Goal: Information Seeking & Learning: Learn about a topic

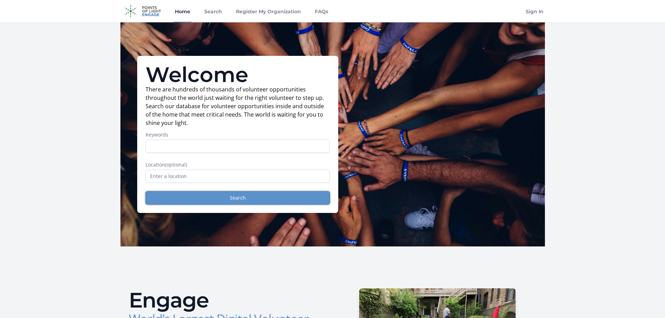
click at [241, 197] on button "Search" at bounding box center [238, 197] width 184 height 13
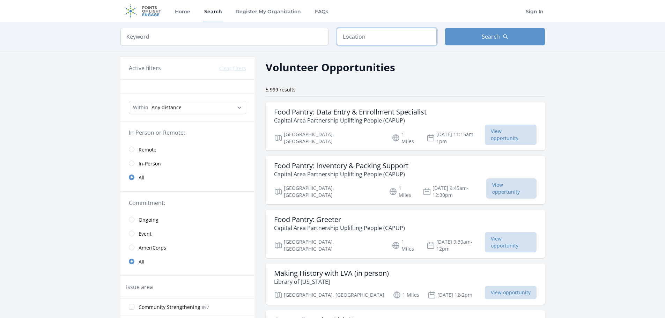
click at [380, 35] on input "text" at bounding box center [387, 36] width 100 height 17
type input "NC, USA"
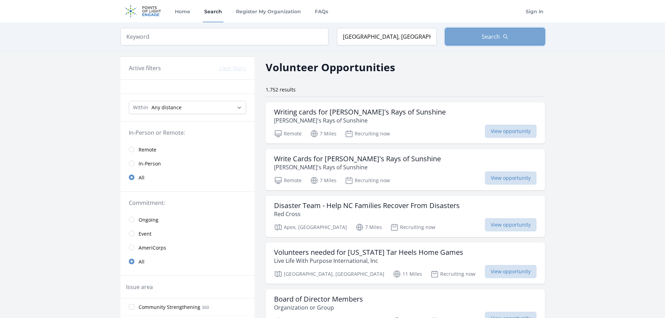
click at [484, 34] on span "Search" at bounding box center [491, 36] width 18 height 8
click at [306, 110] on h3 "Writing cards for Amy's Rays of Sunshine" at bounding box center [360, 112] width 172 height 8
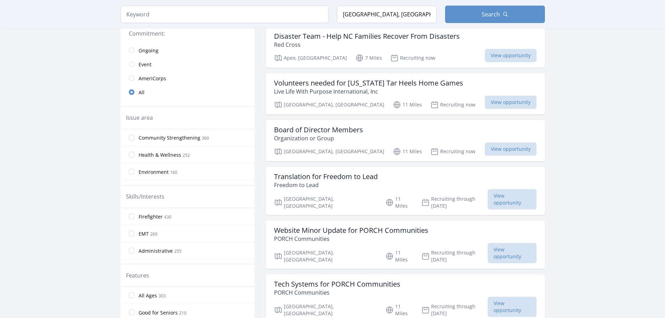
scroll to position [175, 0]
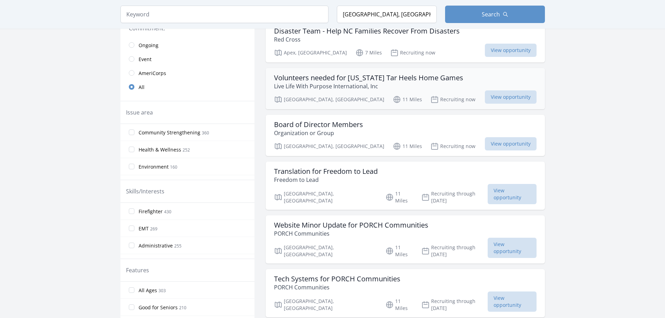
click at [392, 79] on h3 "Volunteers needed for North Carolina Tar Heels Home Games" at bounding box center [368, 78] width 189 height 8
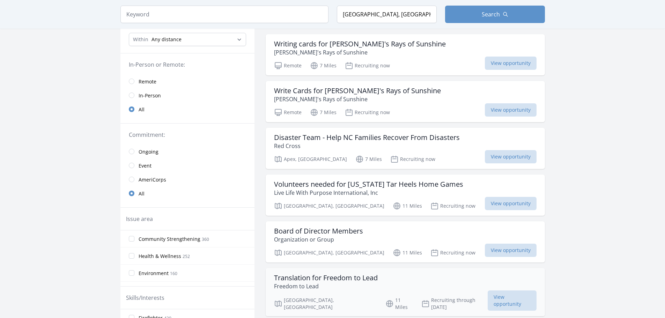
scroll to position [0, 0]
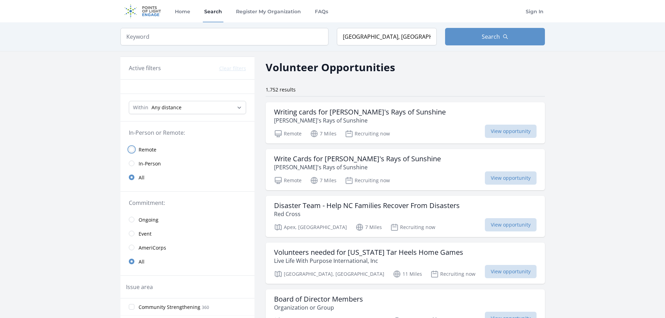
click at [131, 150] on input "radio" at bounding box center [132, 150] width 6 height 6
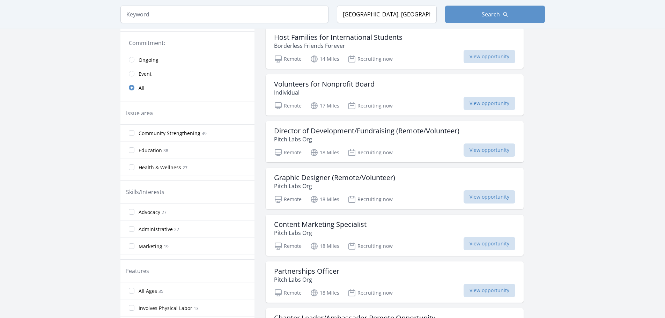
scroll to position [175, 0]
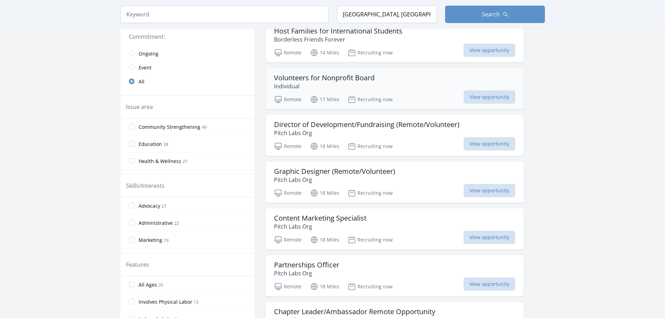
click at [331, 82] on p "Individual" at bounding box center [324, 86] width 101 height 8
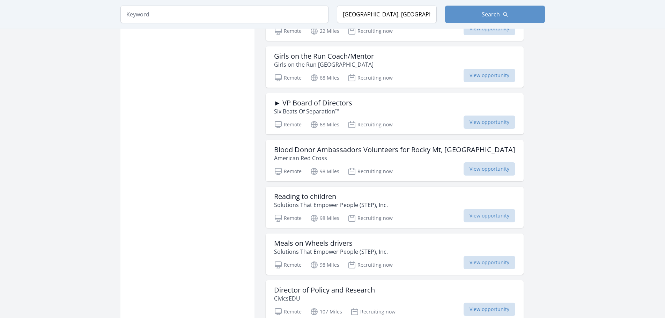
scroll to position [489, 0]
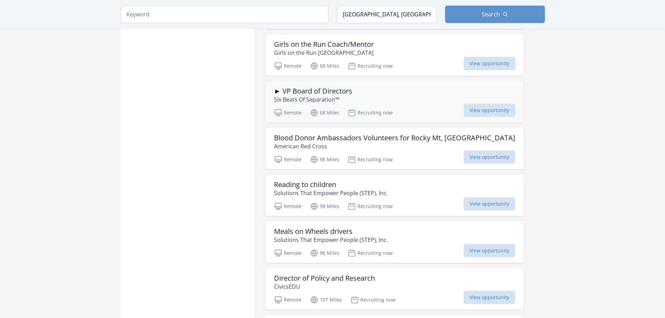
click at [321, 93] on h3 "► VP Board of Directors" at bounding box center [313, 91] width 79 height 8
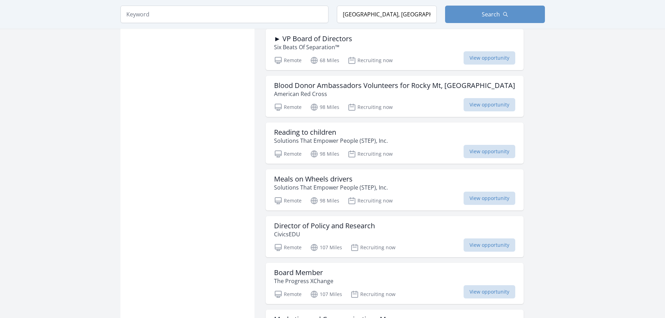
scroll to position [559, 0]
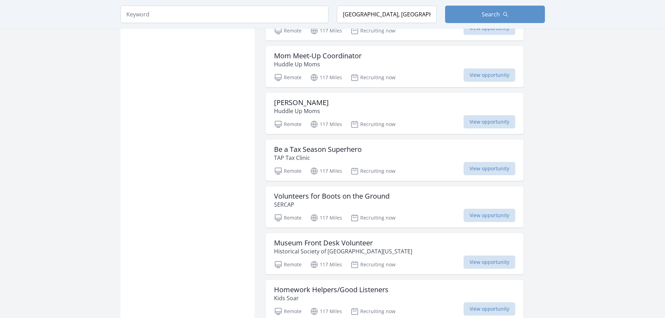
scroll to position [1641, 0]
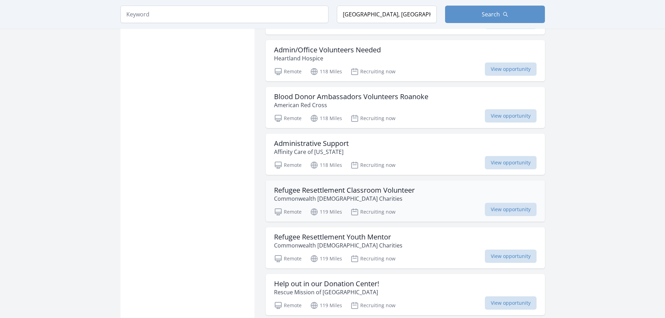
scroll to position [2123, 0]
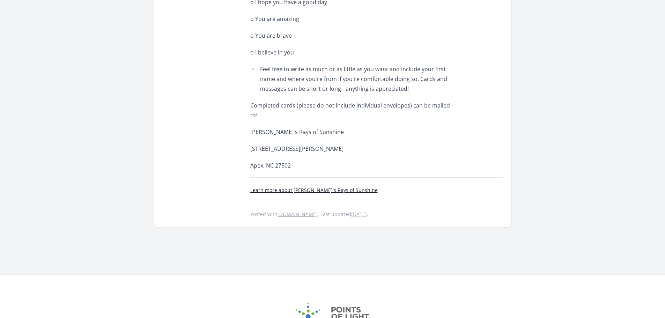
scroll to position [454, 0]
